Goal: Task Accomplishment & Management: Complete application form

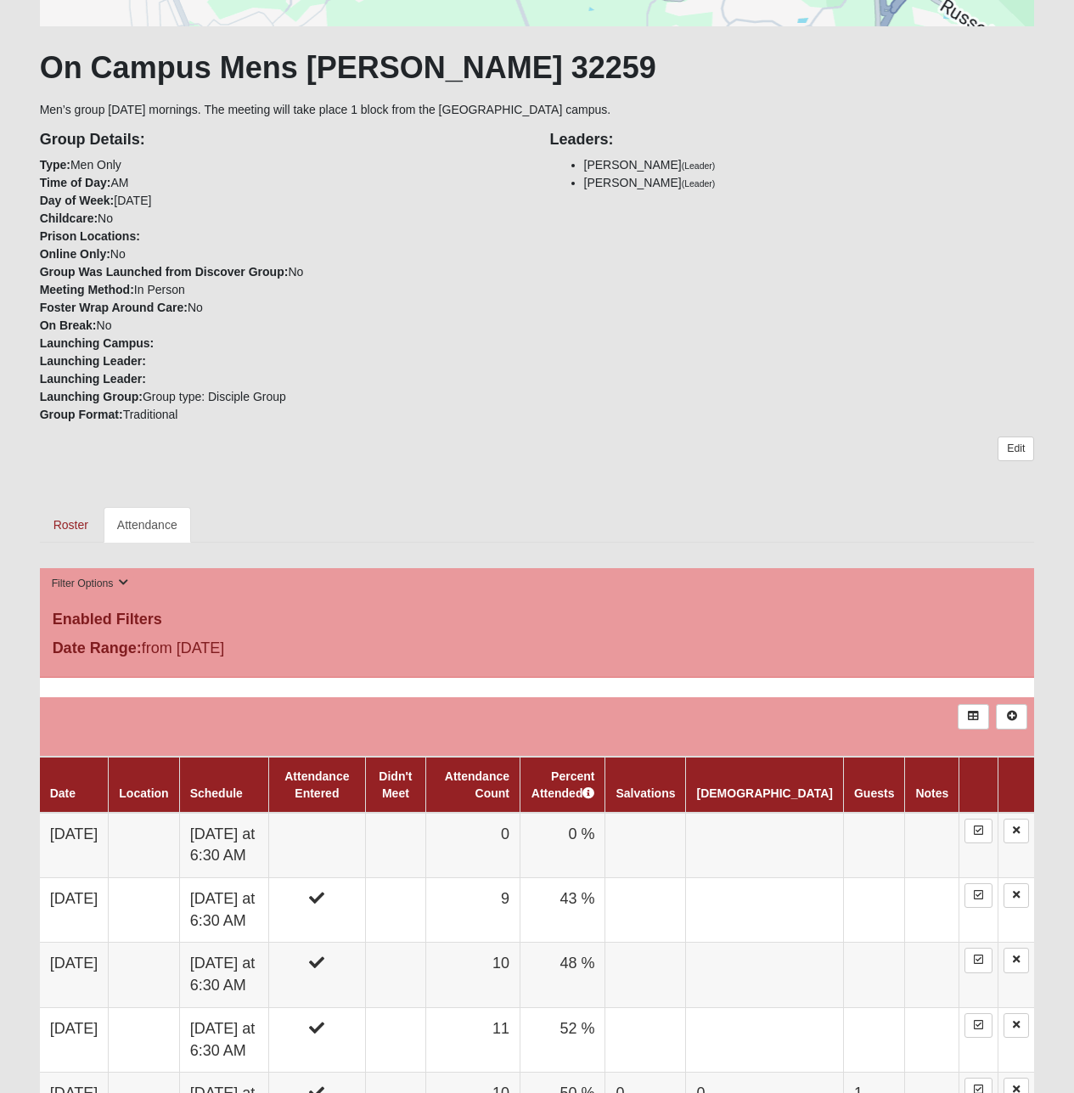
scroll to position [283, 0]
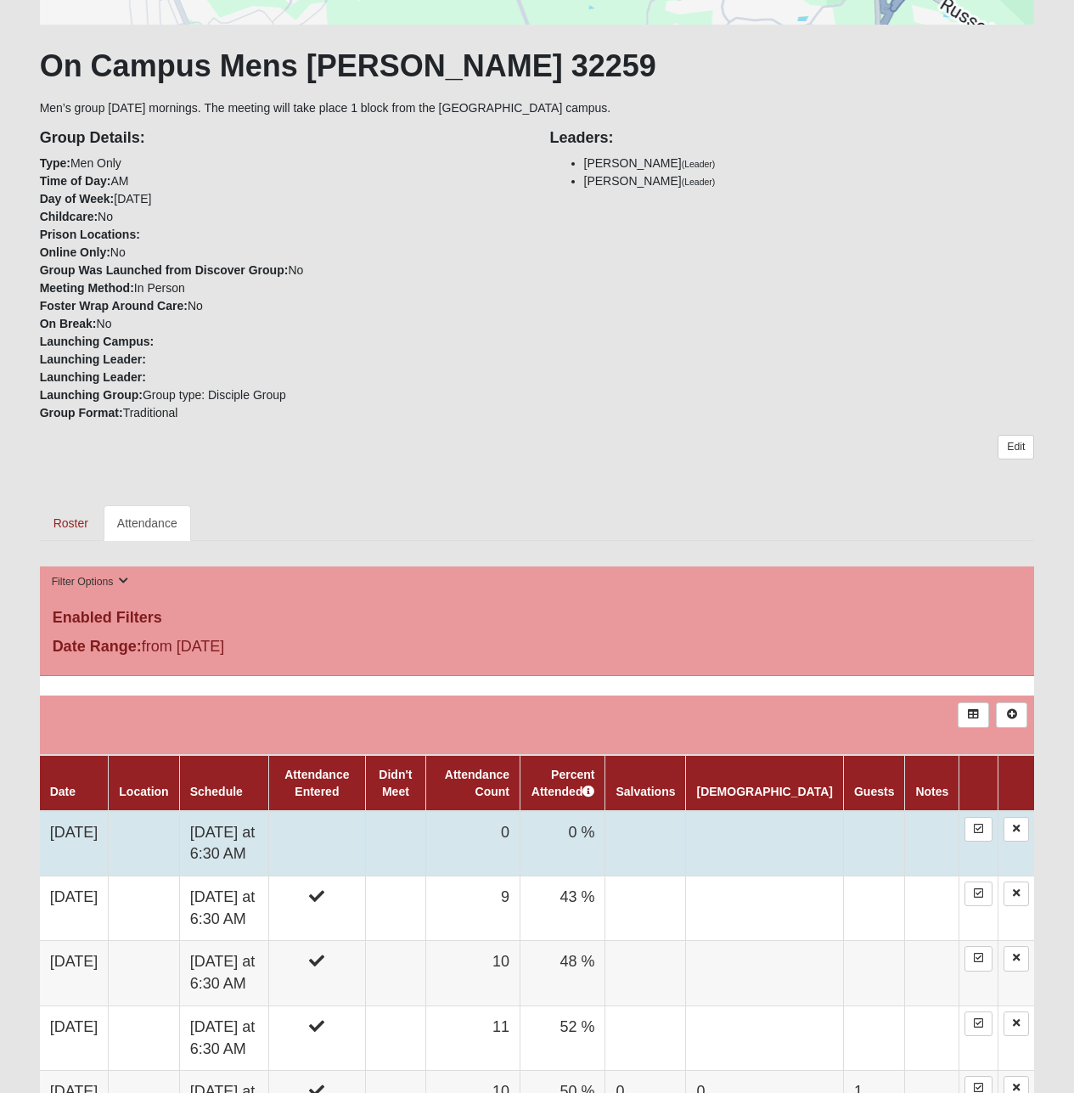
click at [148, 840] on td at bounding box center [144, 843] width 70 height 65
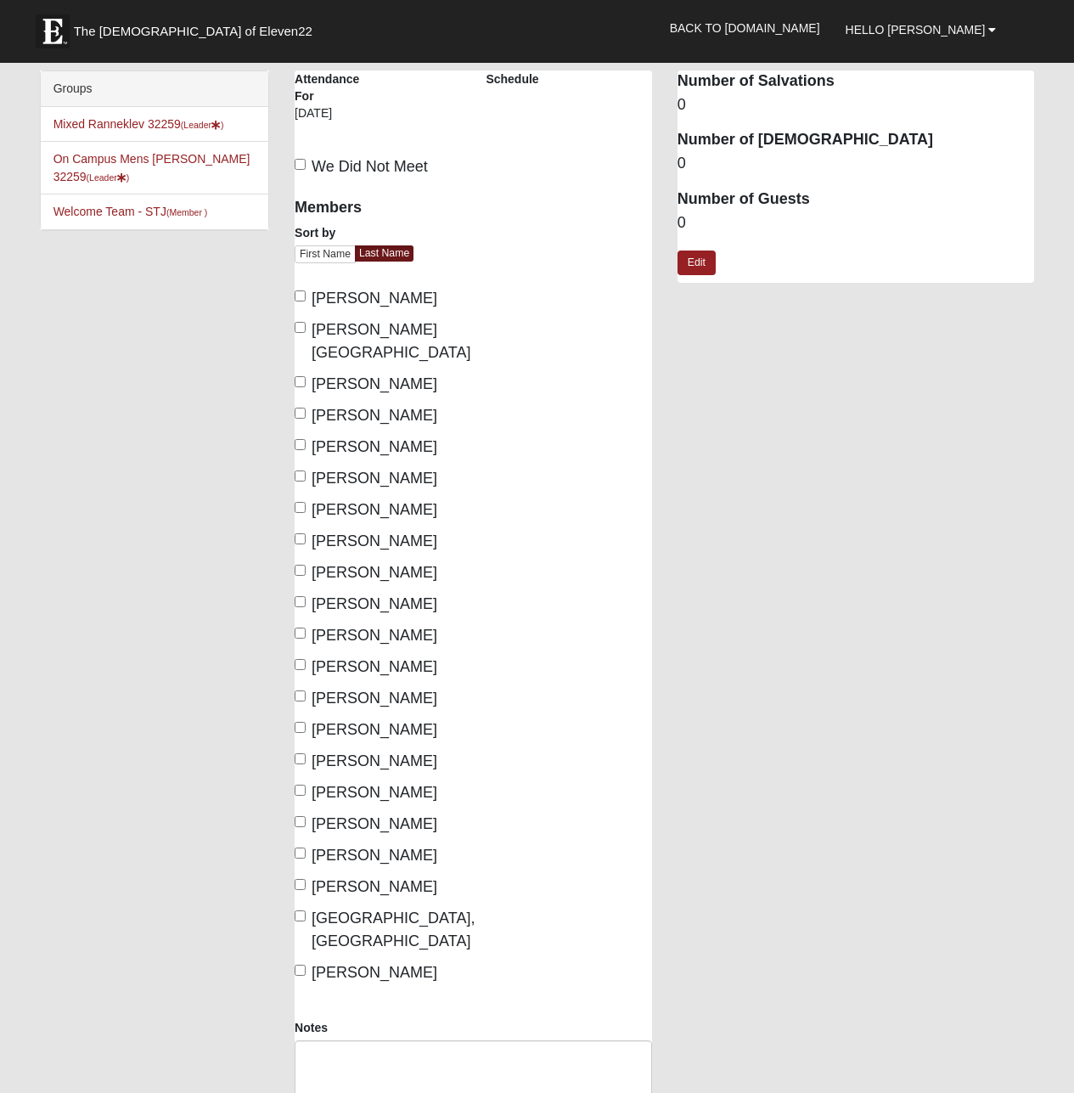
click at [359, 327] on span "[PERSON_NAME][GEOGRAPHIC_DATA]" at bounding box center [391, 341] width 159 height 40
click at [306, 327] on input "[PERSON_NAME][GEOGRAPHIC_DATA]" at bounding box center [300, 327] width 11 height 11
checkbox input "true"
click at [397, 564] on span "[PERSON_NAME]" at bounding box center [375, 572] width 126 height 17
click at [306, 565] on input "[PERSON_NAME]" at bounding box center [300, 570] width 11 height 11
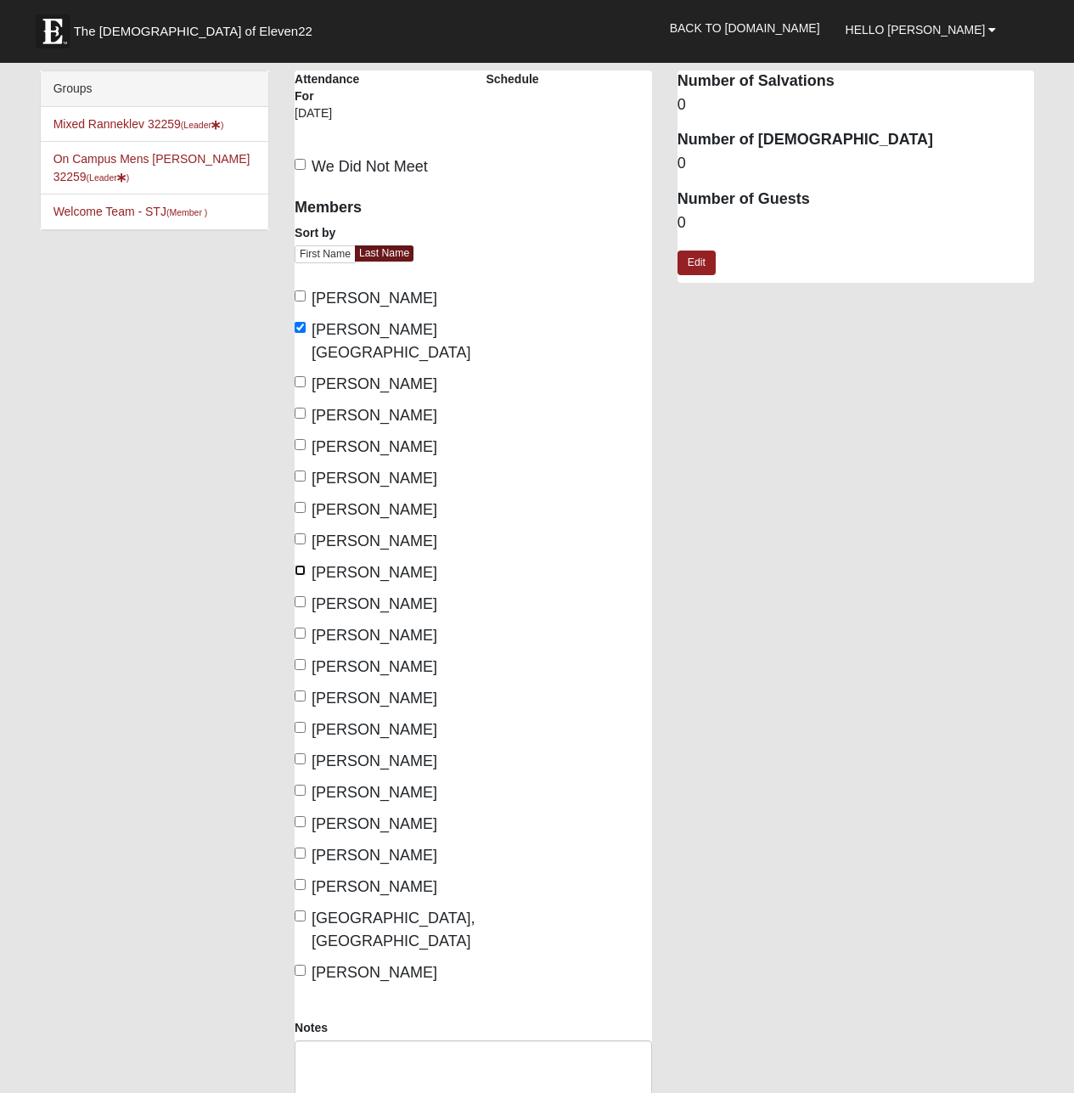
checkbox input "true"
click at [385, 595] on span "[PERSON_NAME]" at bounding box center [375, 603] width 126 height 17
click at [306, 596] on input "[PERSON_NAME]" at bounding box center [300, 601] width 11 height 11
checkbox input "true"
click at [383, 815] on span "[PERSON_NAME]" at bounding box center [375, 823] width 126 height 17
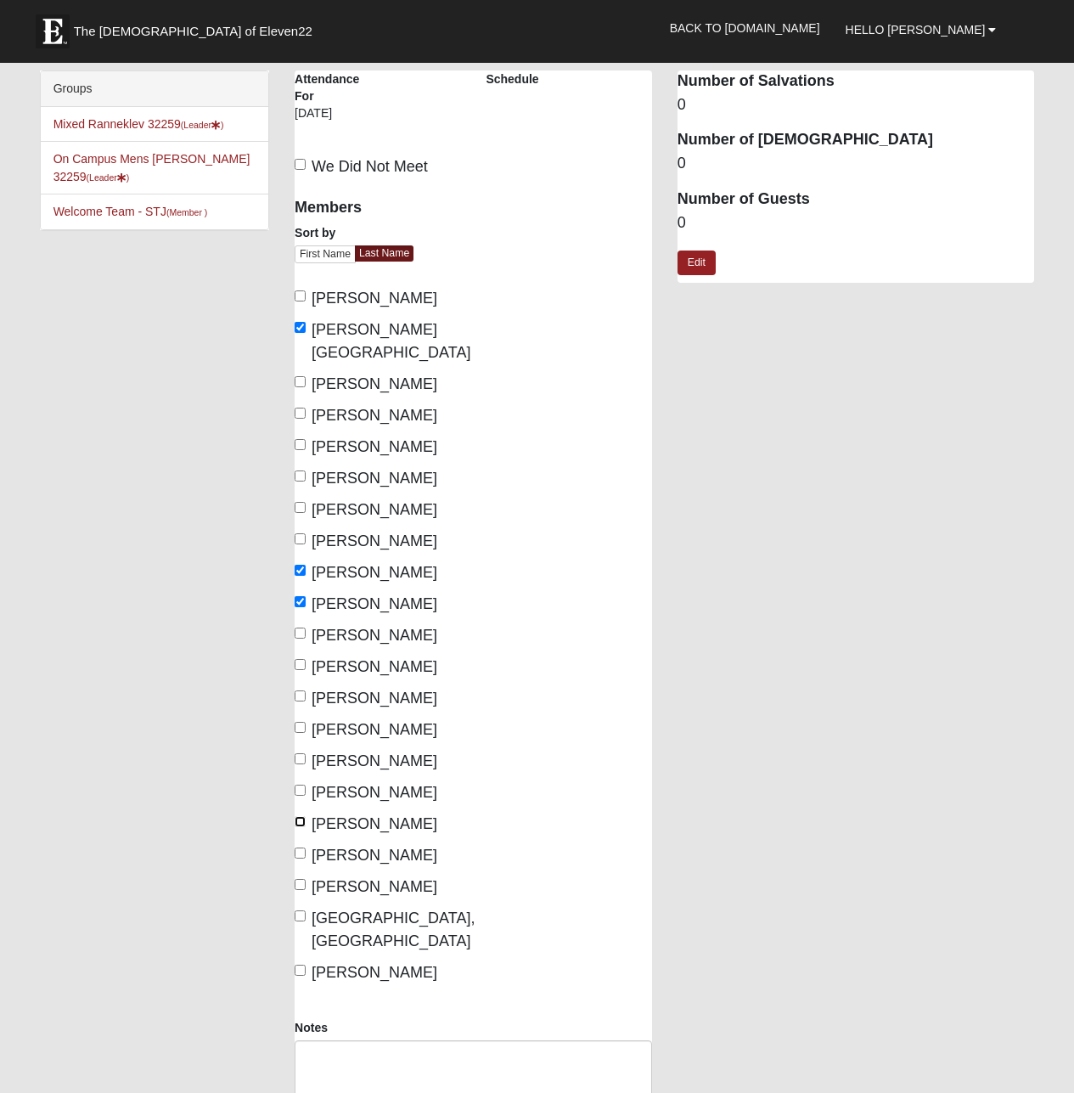
click at [306, 816] on input "[PERSON_NAME]" at bounding box center [300, 821] width 11 height 11
checkbox input "true"
click at [333, 847] on span "[PERSON_NAME]" at bounding box center [375, 855] width 126 height 17
click at [306, 848] on input "[PERSON_NAME]" at bounding box center [300, 853] width 11 height 11
click at [333, 847] on span "[PERSON_NAME]" at bounding box center [375, 855] width 126 height 17
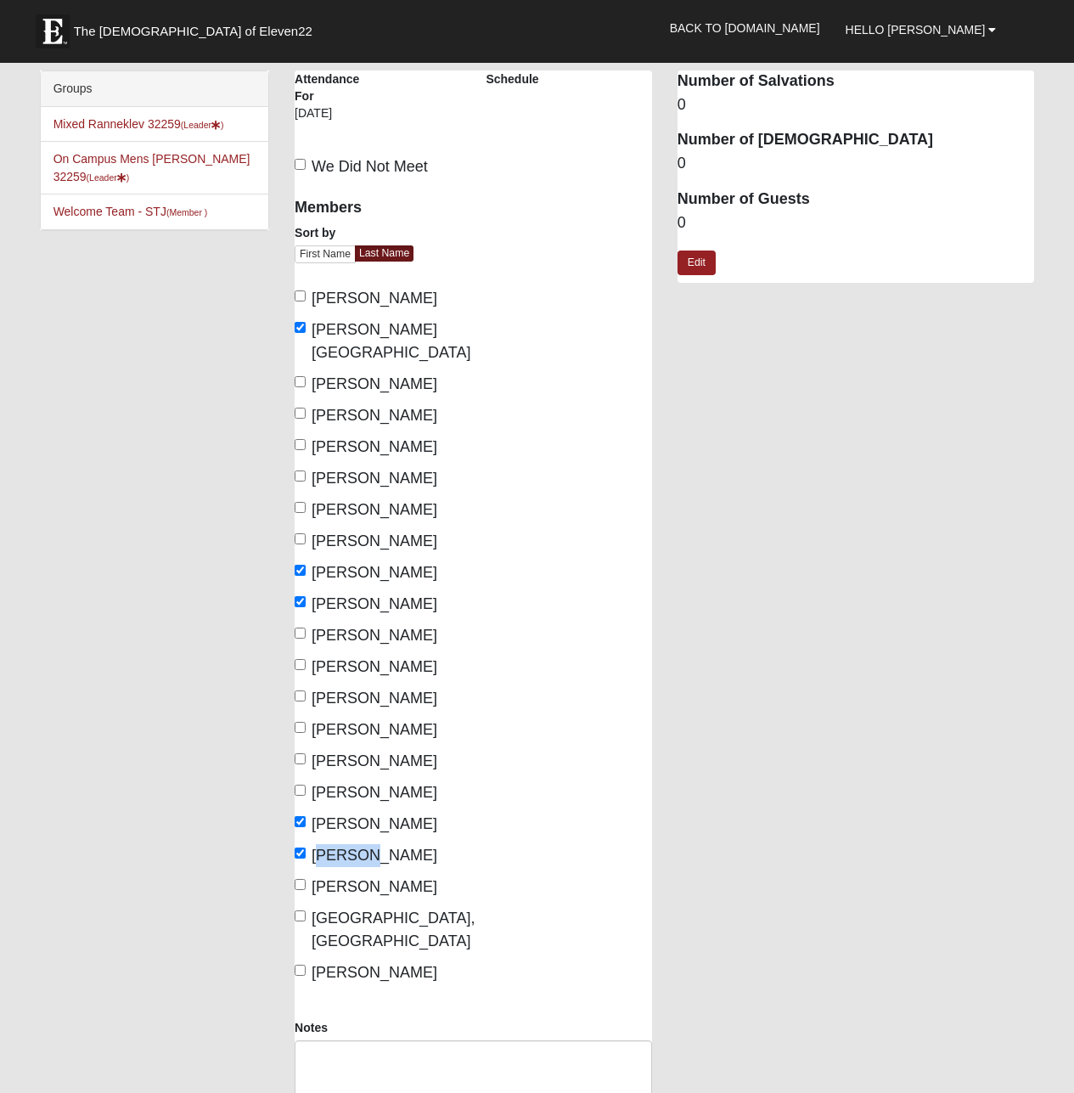
click at [306, 848] on input "[PERSON_NAME]" at bounding box center [300, 853] width 11 height 11
copy span "Sarama"
click at [302, 848] on input "[PERSON_NAME]" at bounding box center [300, 853] width 11 height 11
checkbox input "true"
click at [325, 375] on span "[PERSON_NAME]" at bounding box center [375, 383] width 126 height 17
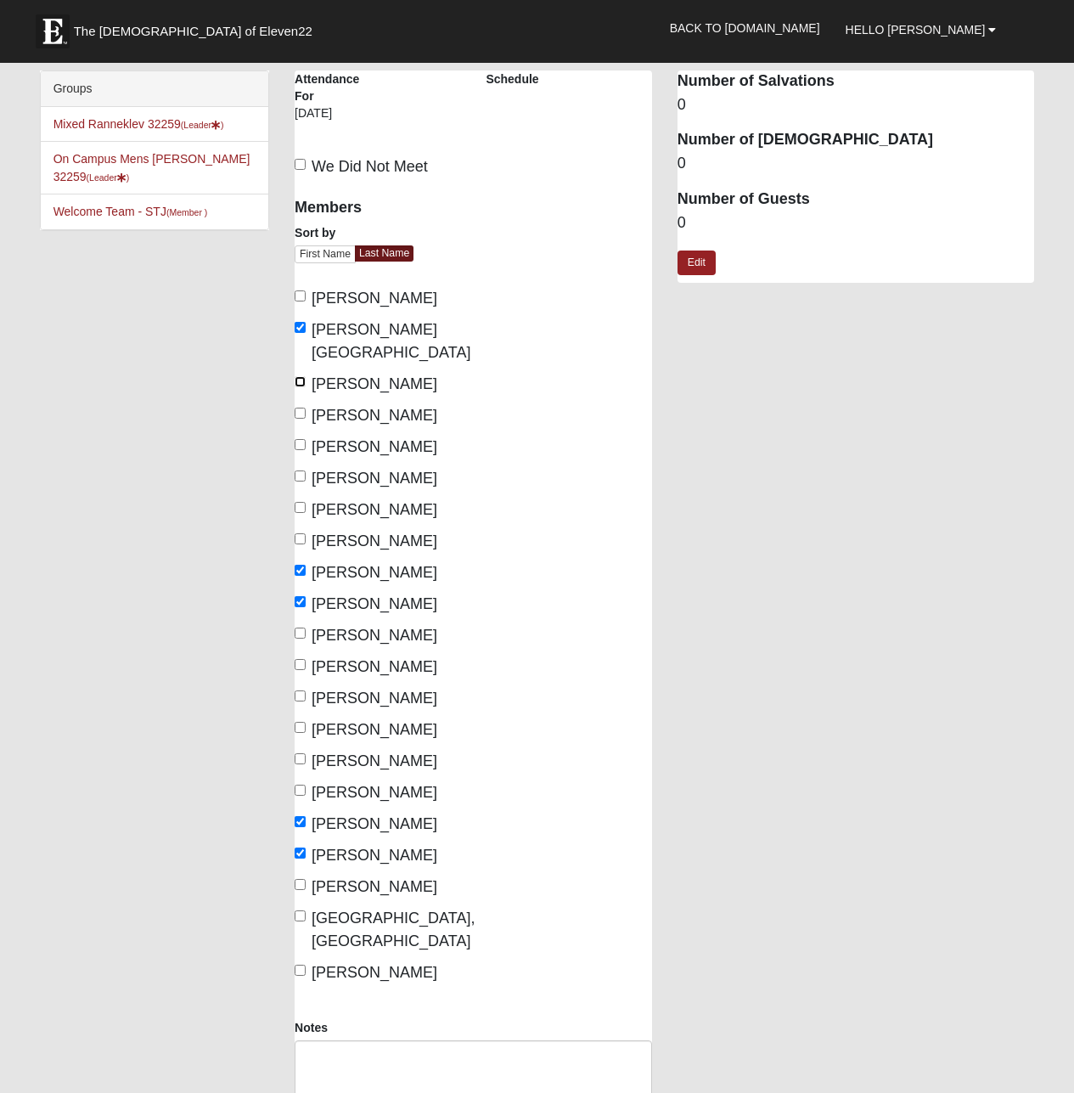
click at [306, 376] on input "[PERSON_NAME]" at bounding box center [300, 381] width 11 height 11
checkbox input "true"
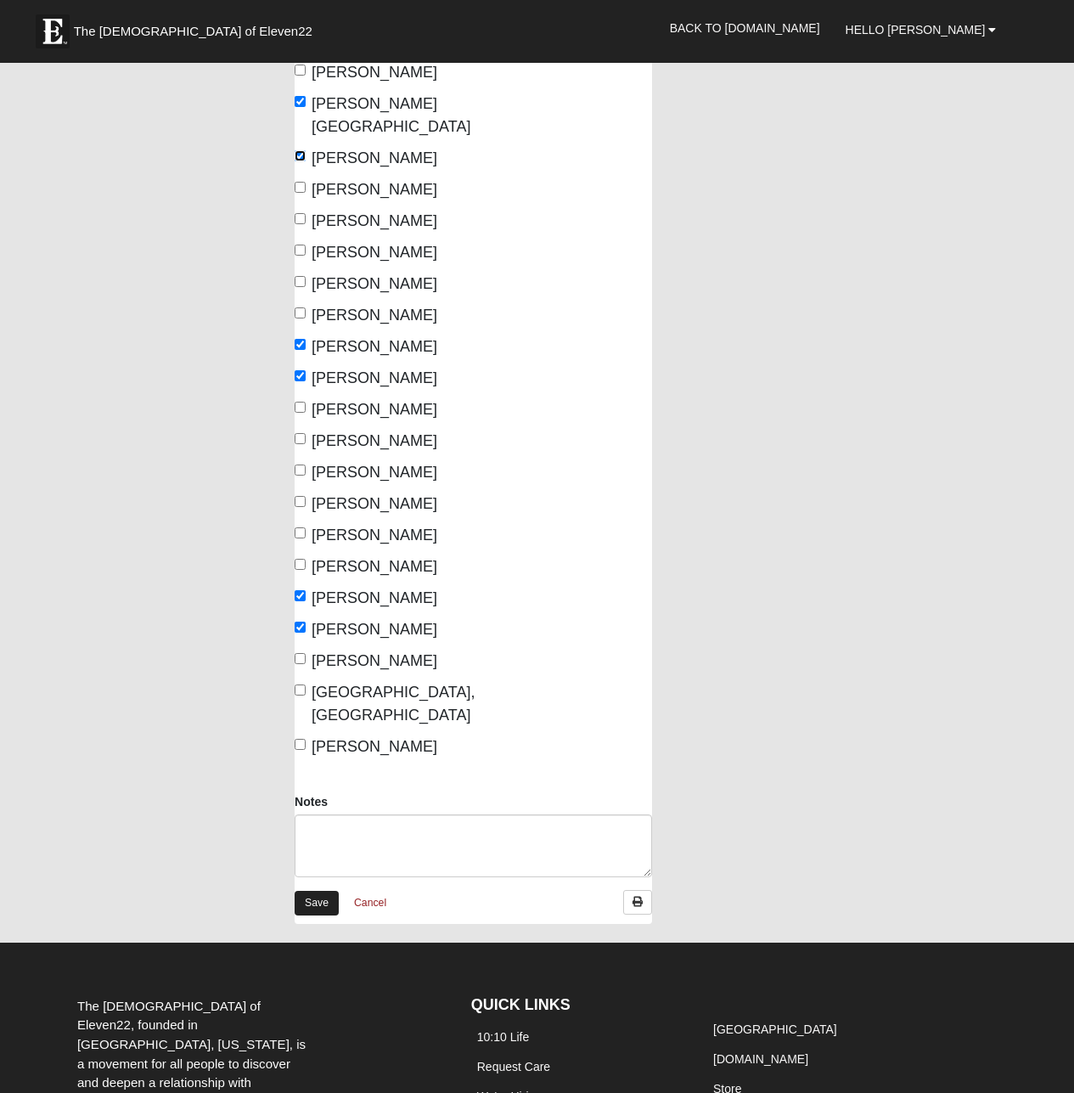
scroll to position [227, 0]
click at [313, 890] on link "Save" at bounding box center [317, 902] width 44 height 25
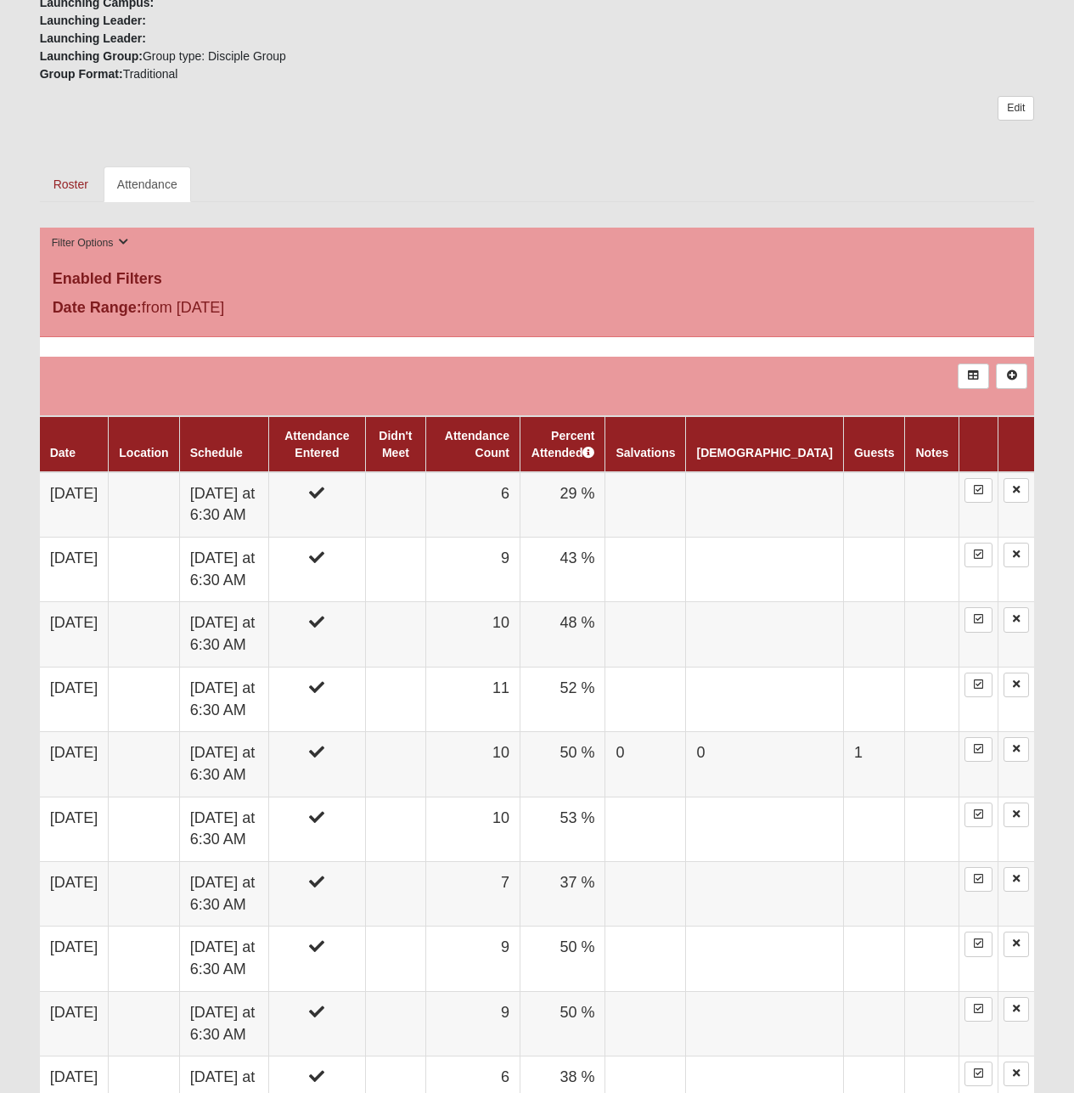
scroll to position [623, 0]
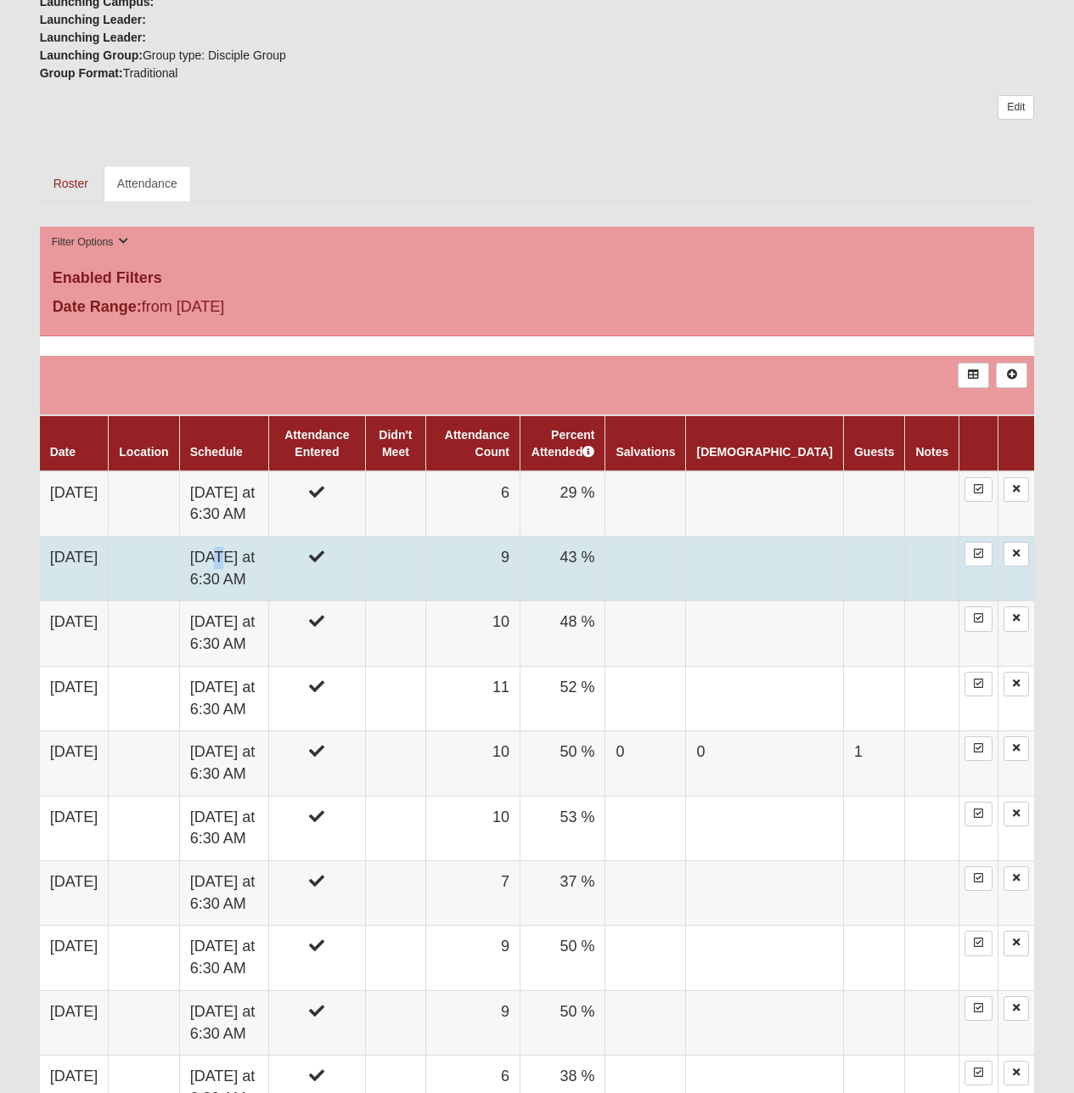
click at [240, 561] on td "[DATE] at 6:30 AM" at bounding box center [224, 569] width 90 height 65
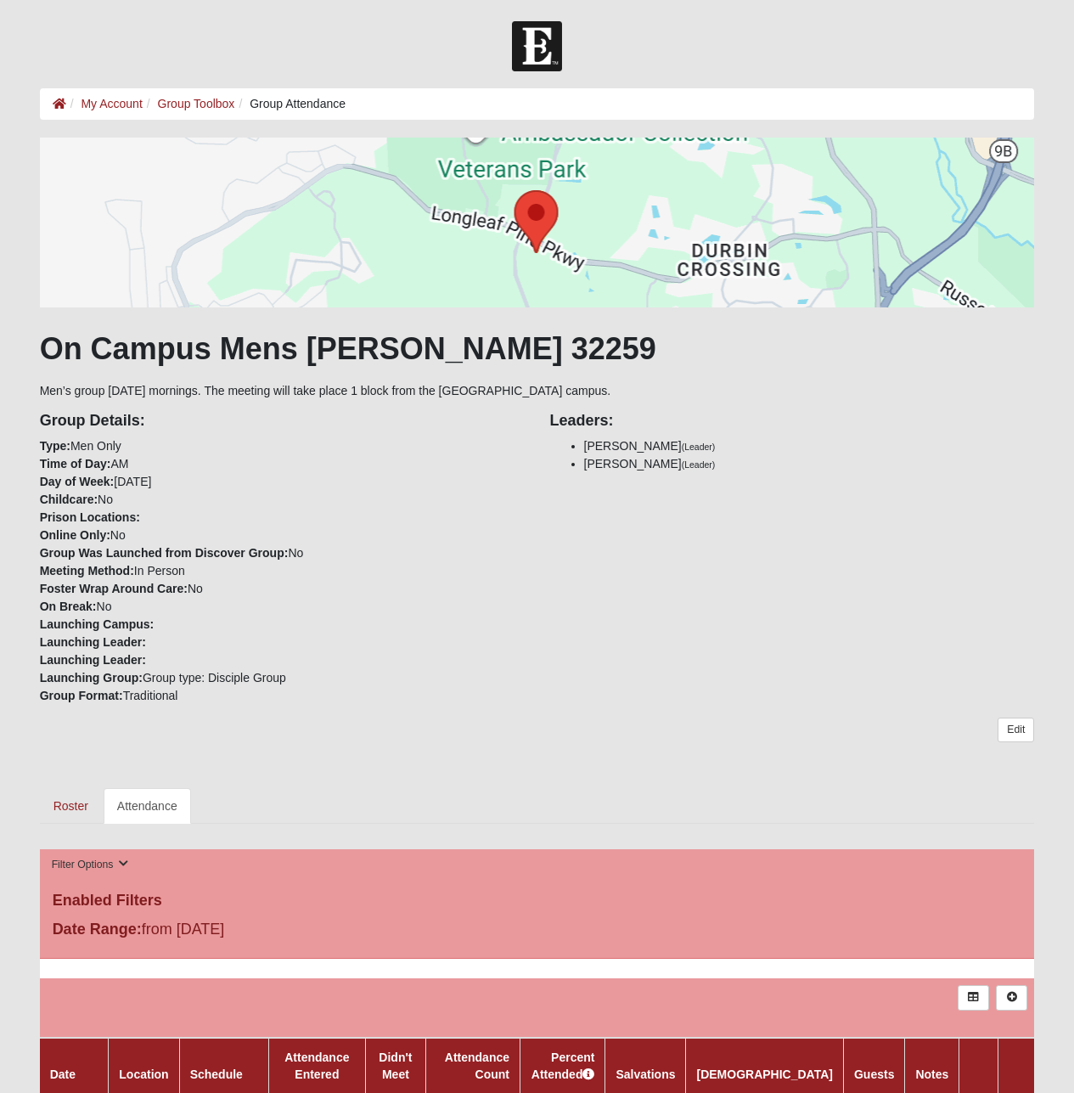
scroll to position [623, 0]
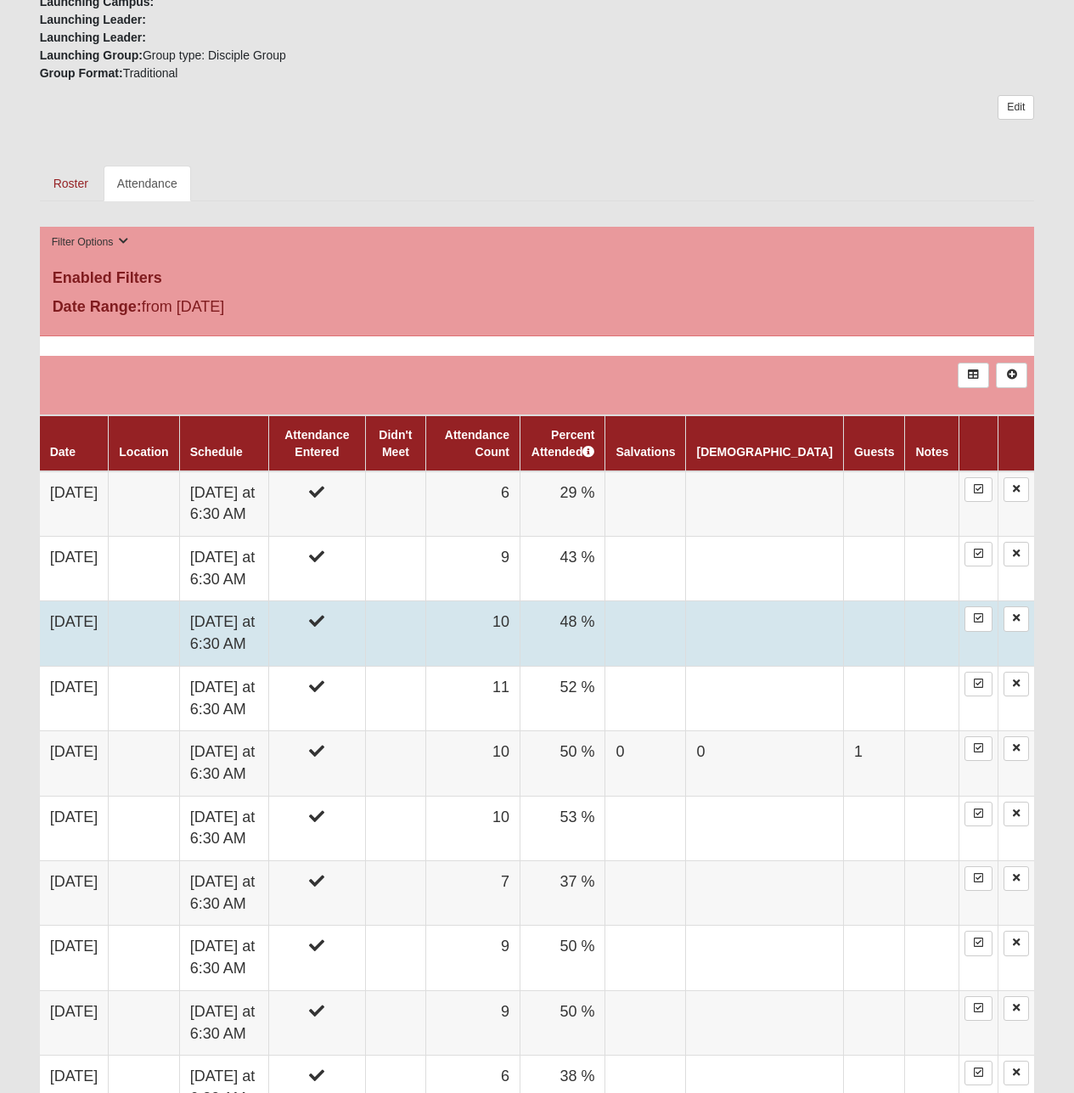
click at [426, 619] on td at bounding box center [395, 633] width 61 height 65
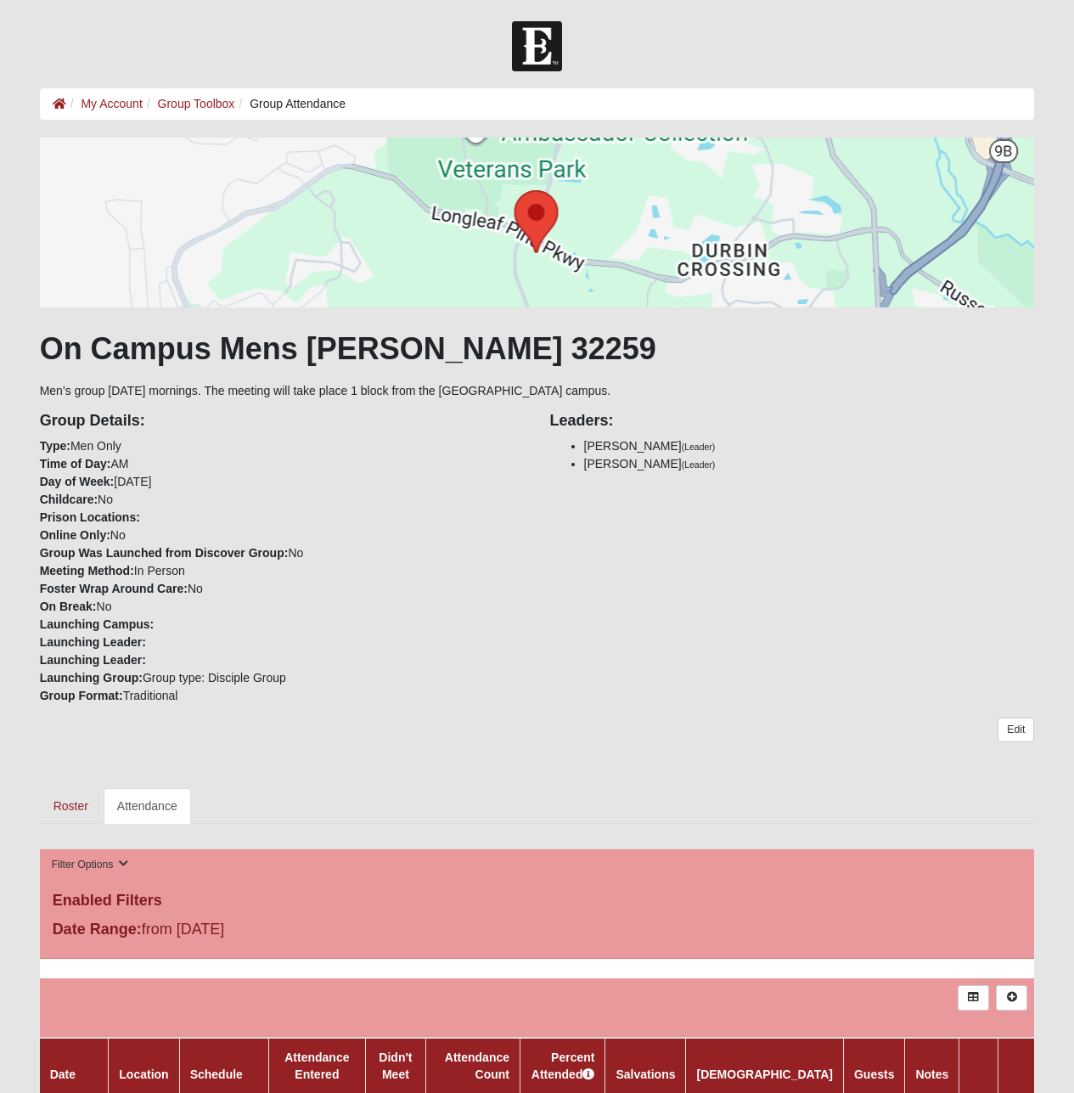
scroll to position [623, 0]
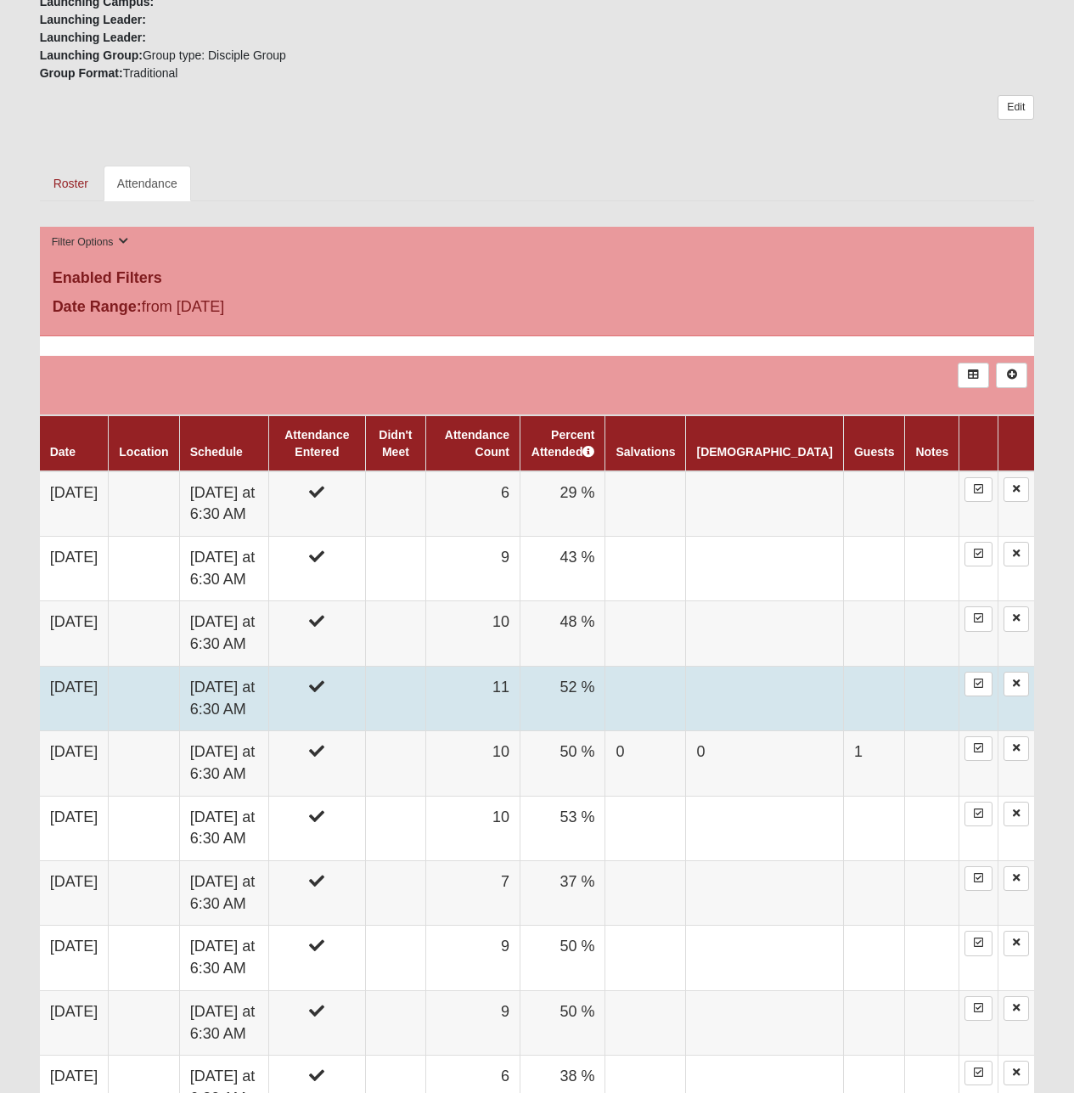
click at [426, 691] on td at bounding box center [395, 698] width 61 height 65
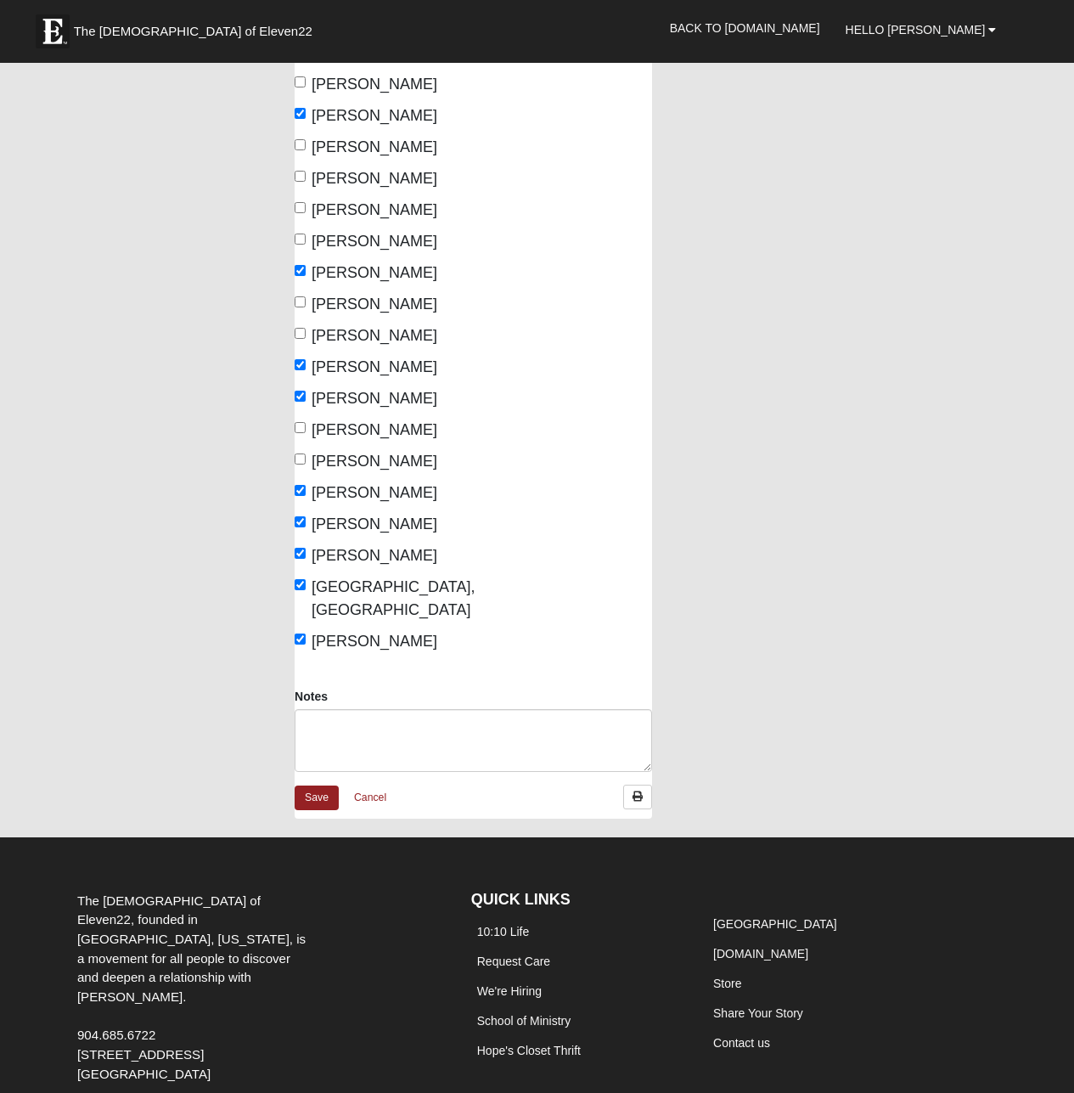
scroll to position [372, 0]
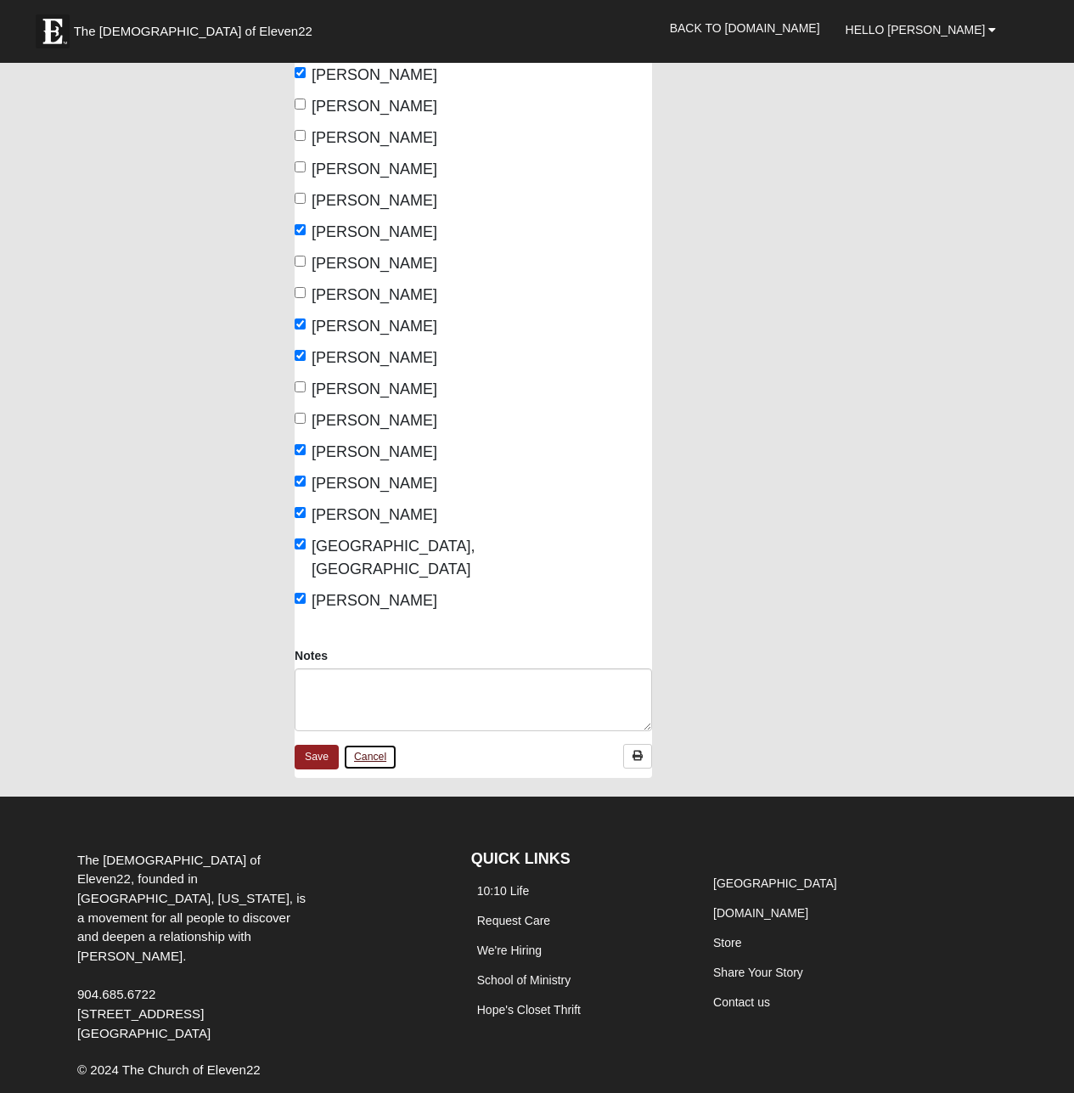
click at [377, 744] on link "Cancel" at bounding box center [370, 757] width 54 height 26
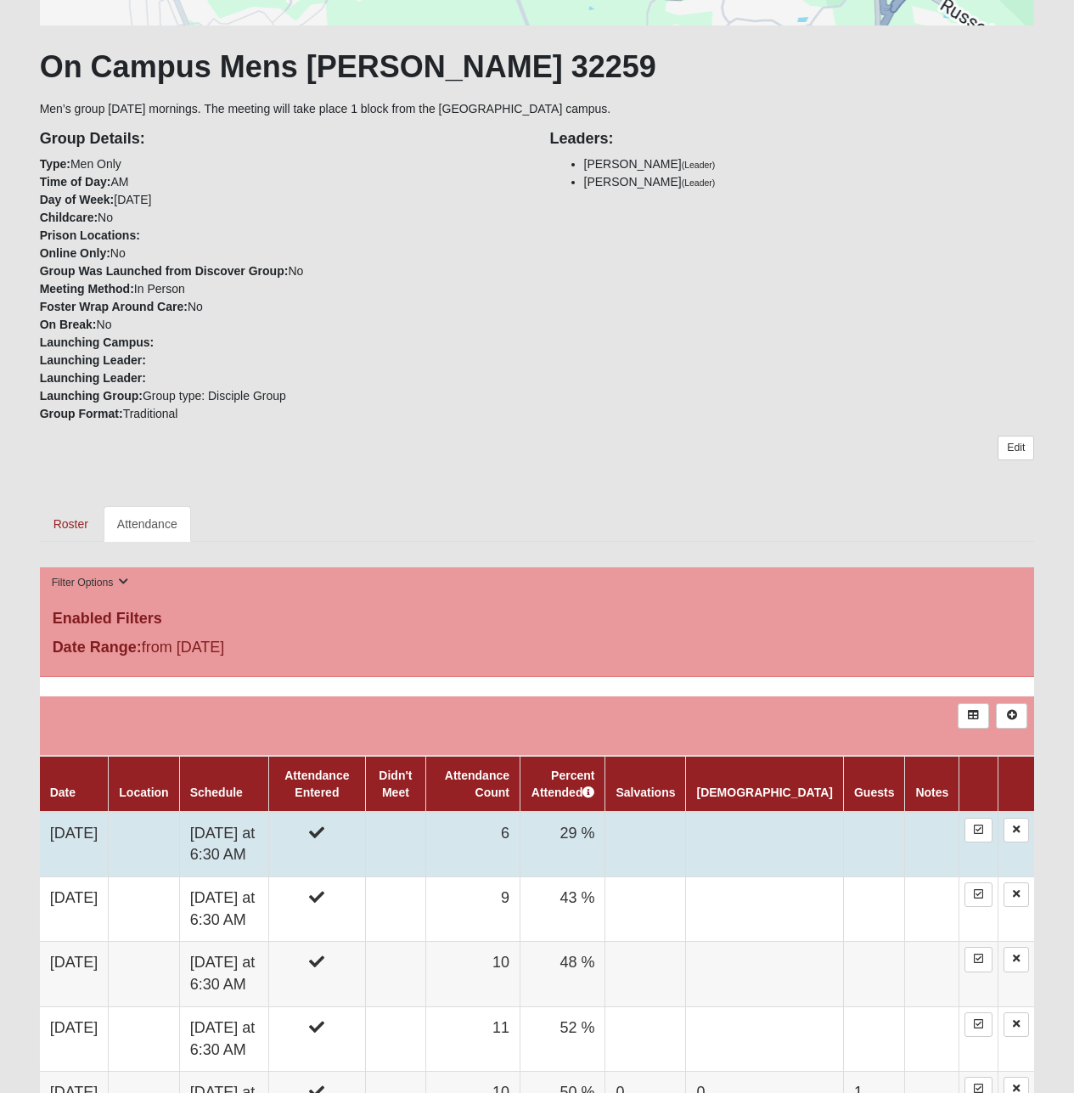
scroll to position [283, 0]
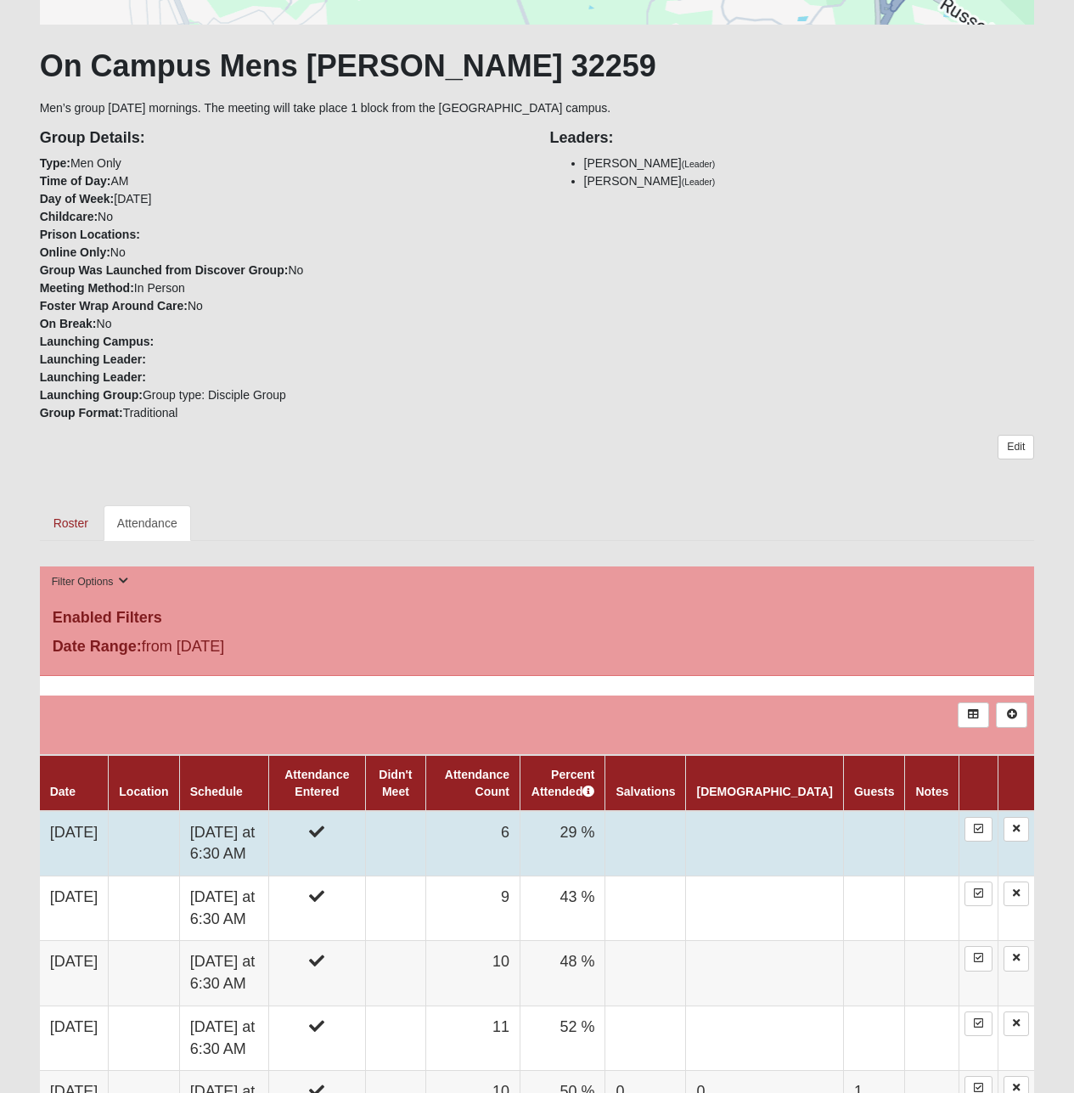
click at [130, 836] on td at bounding box center [144, 843] width 70 height 65
